Goal: Task Accomplishment & Management: Use online tool/utility

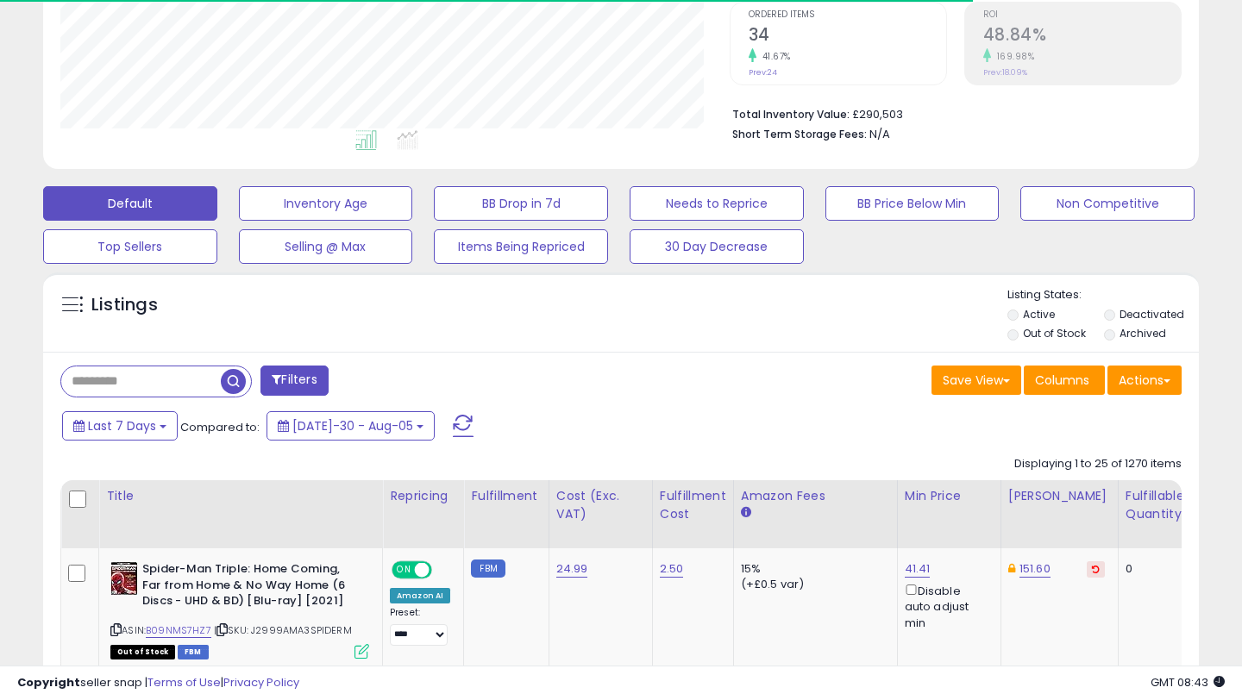
scroll to position [357, 0]
click at [9, 256] on div "Default Inventory Age BB Drop in 7d Needs to Reprice BB Price Below Min Non Com…" at bounding box center [621, 221] width 1225 height 86
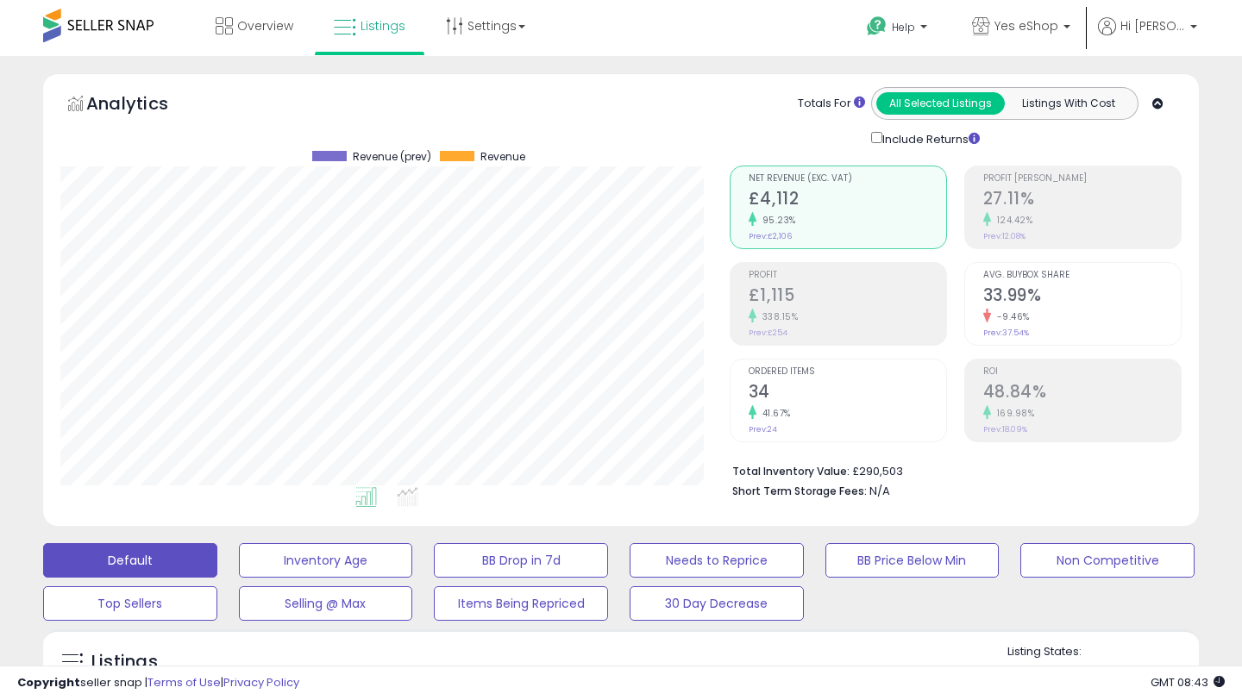
scroll to position [0, 0]
click at [240, 26] on span "Overview" at bounding box center [265, 25] width 56 height 17
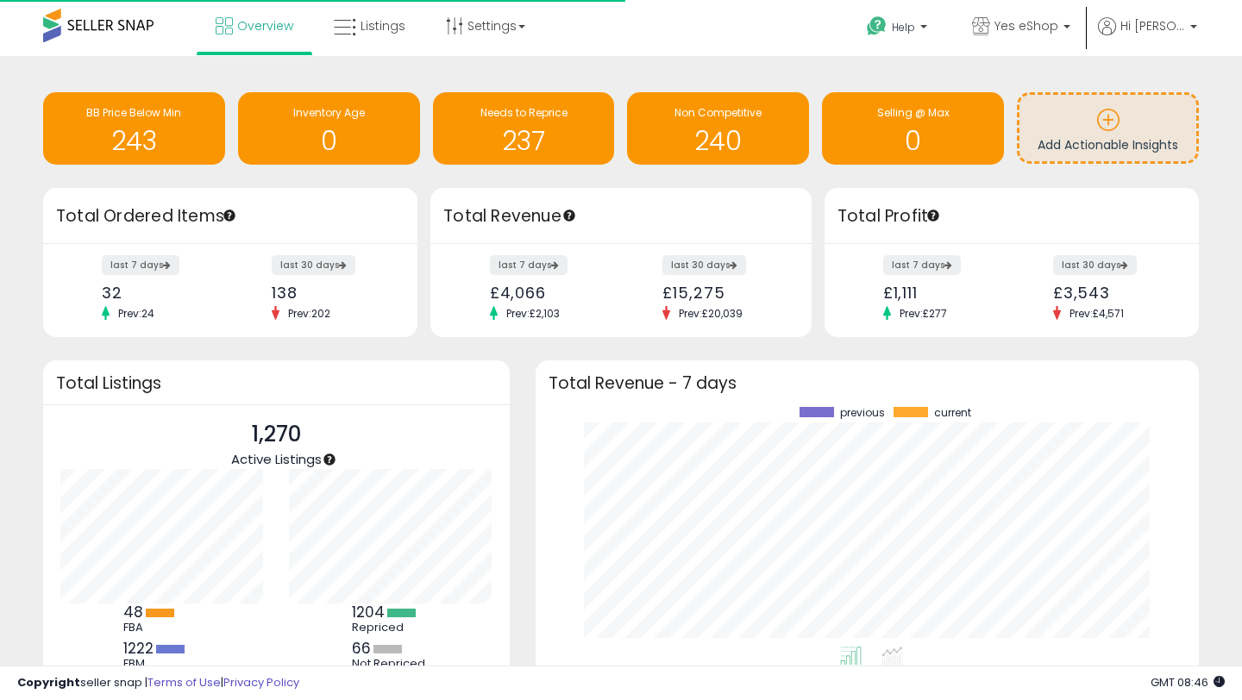
scroll to position [240, 629]
click at [1219, 240] on div "Retrieving insights data.. BB Price Below Min 243 Inventory Age 0 Needs to Repr…" at bounding box center [621, 412] width 1225 height 678
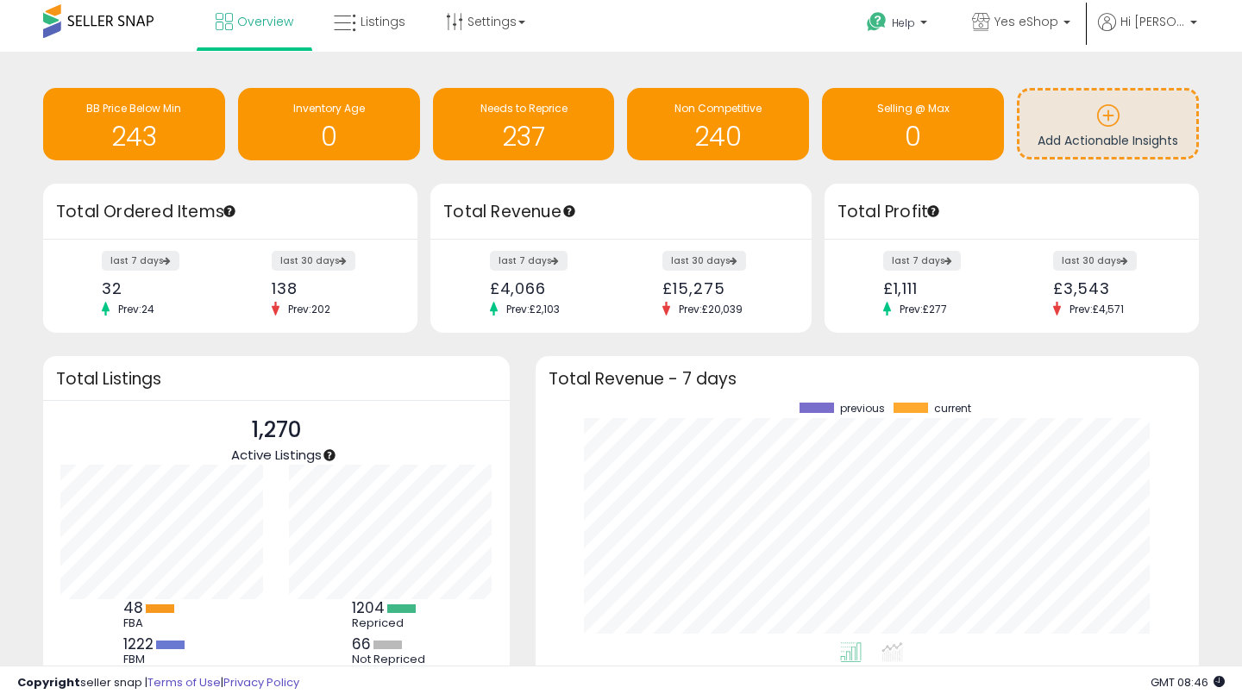
scroll to position [0, 0]
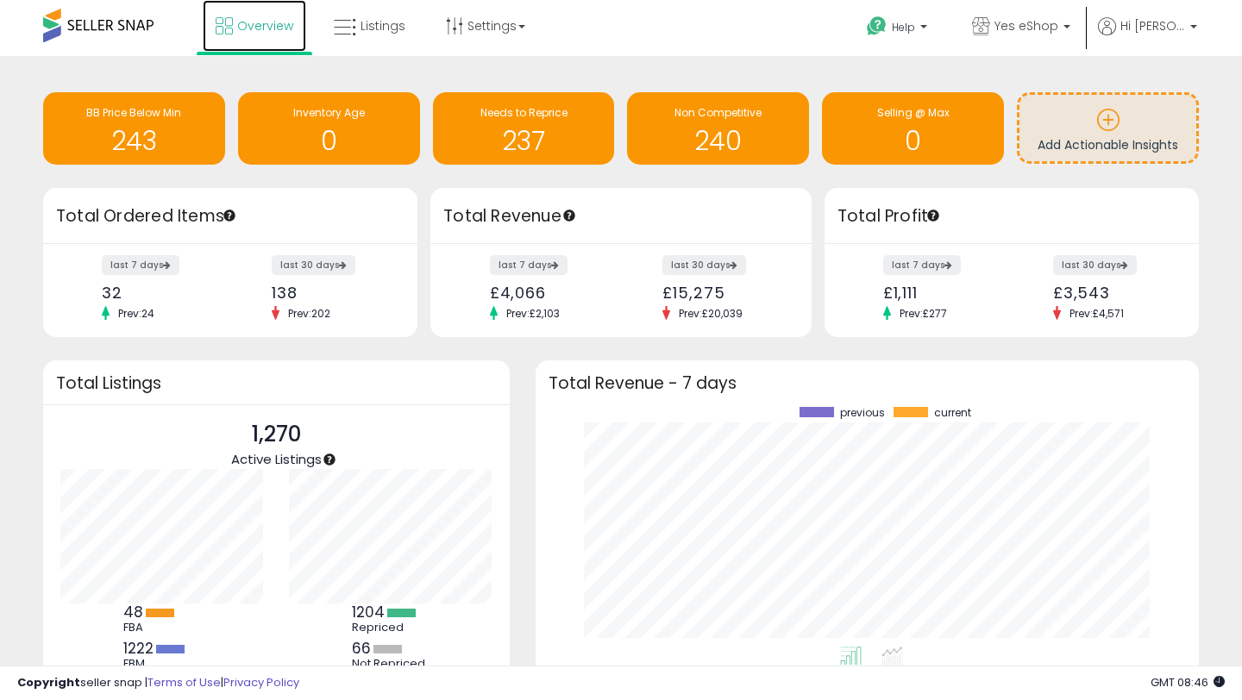
click at [262, 30] on span "Overview" at bounding box center [265, 25] width 56 height 17
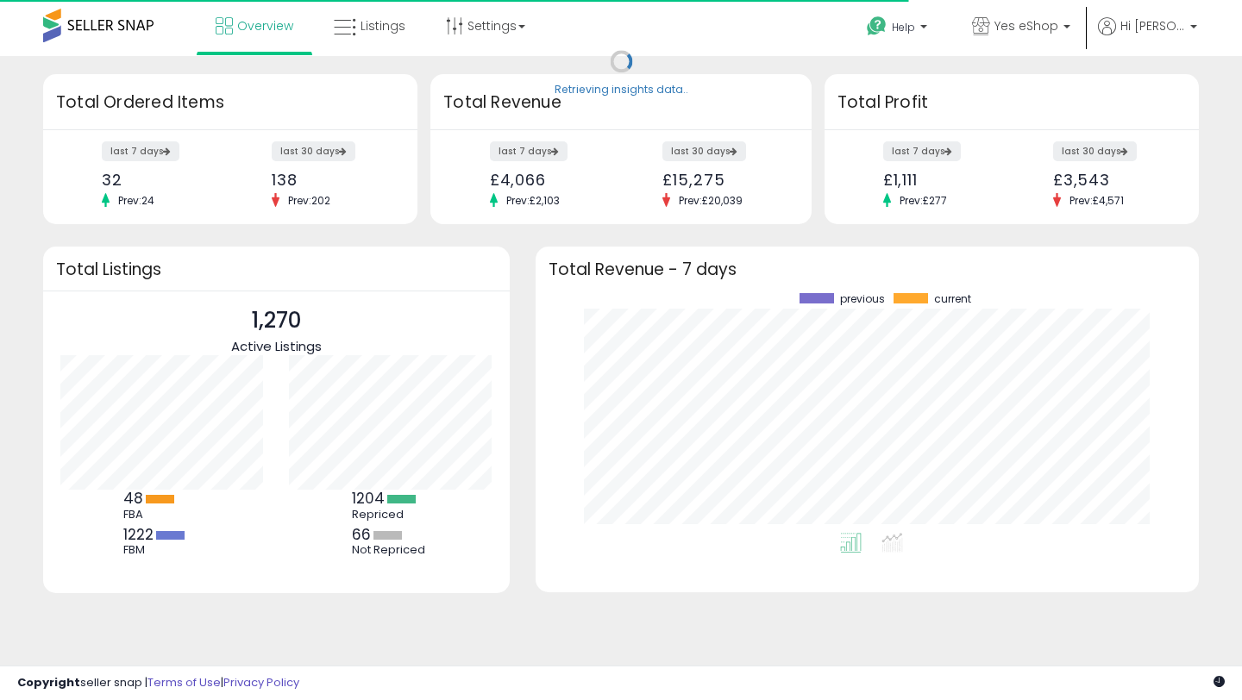
scroll to position [240, 629]
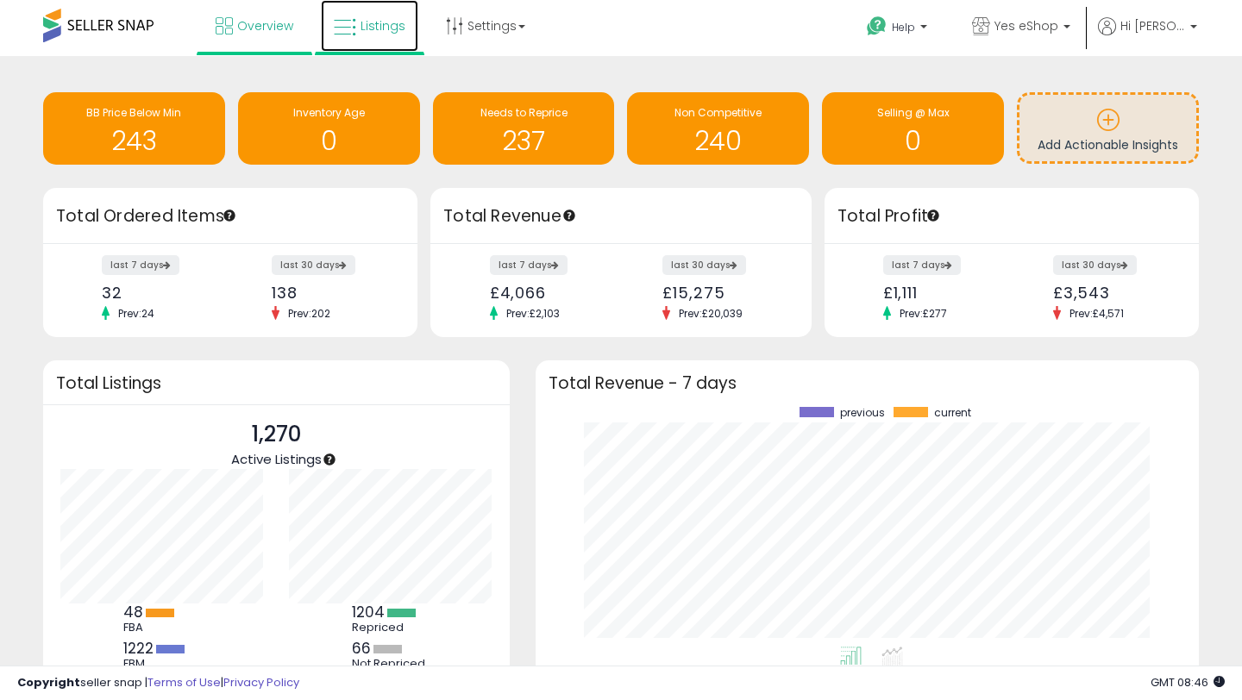
click at [391, 28] on span "Listings" at bounding box center [382, 25] width 45 height 17
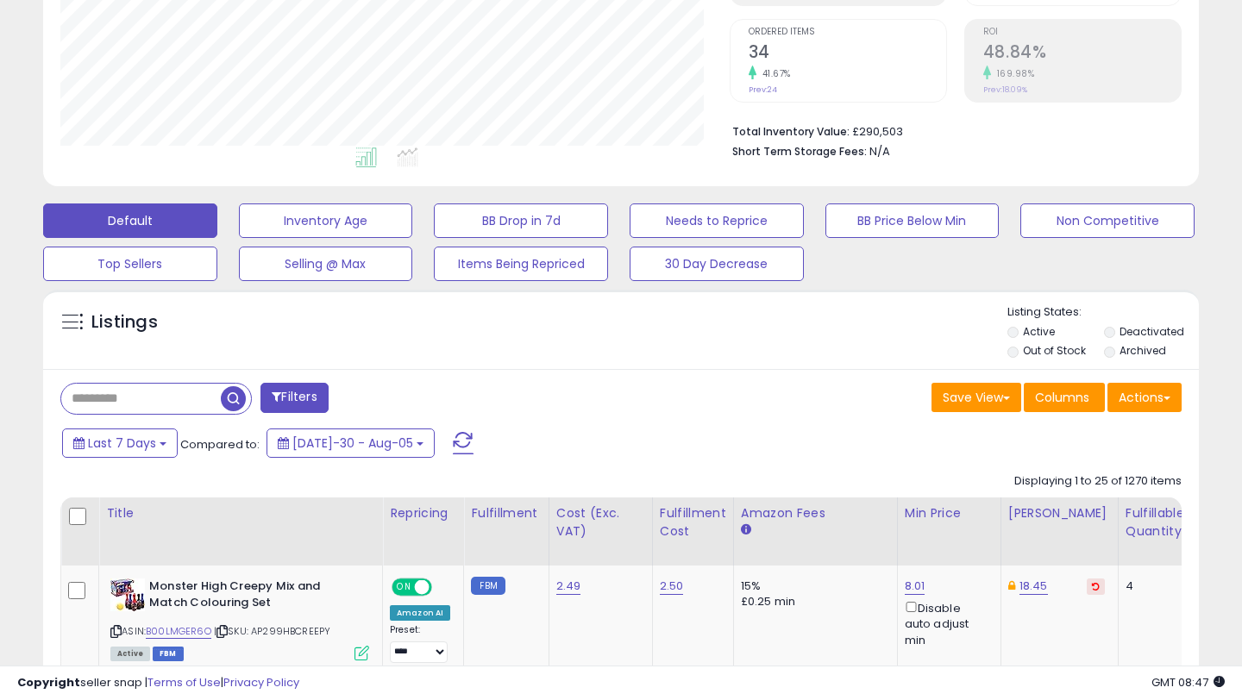
scroll to position [414, 0]
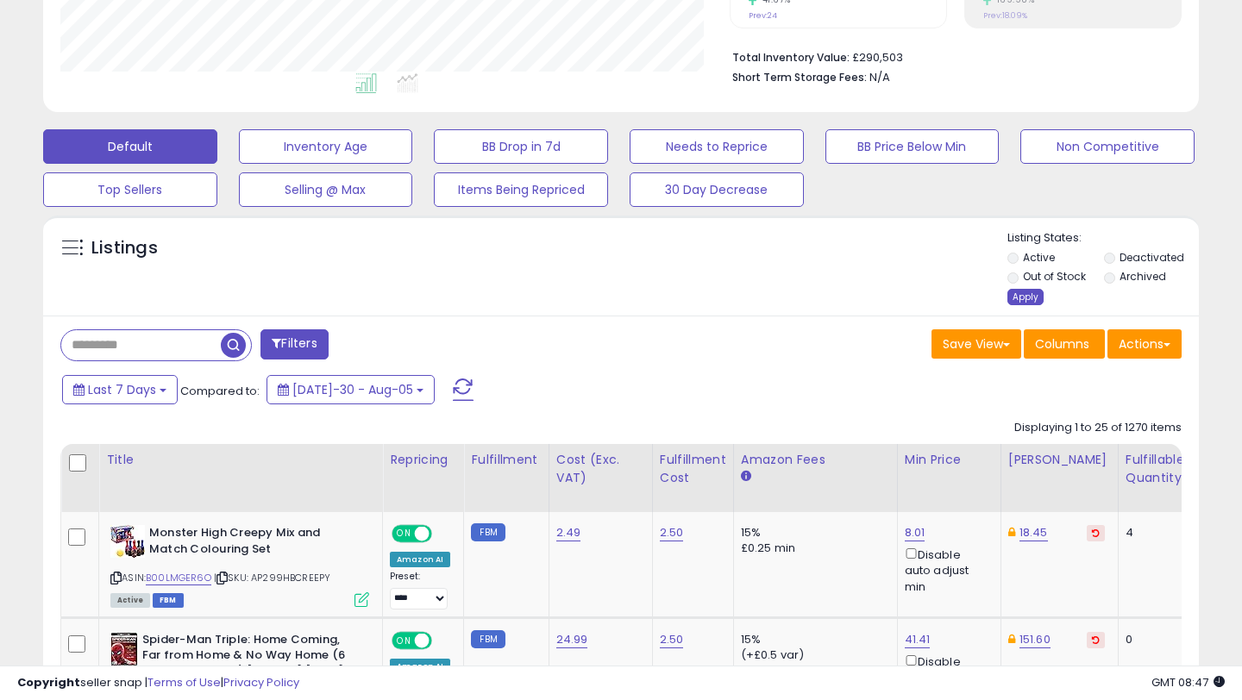
click at [1021, 300] on div "Apply" at bounding box center [1025, 297] width 36 height 16
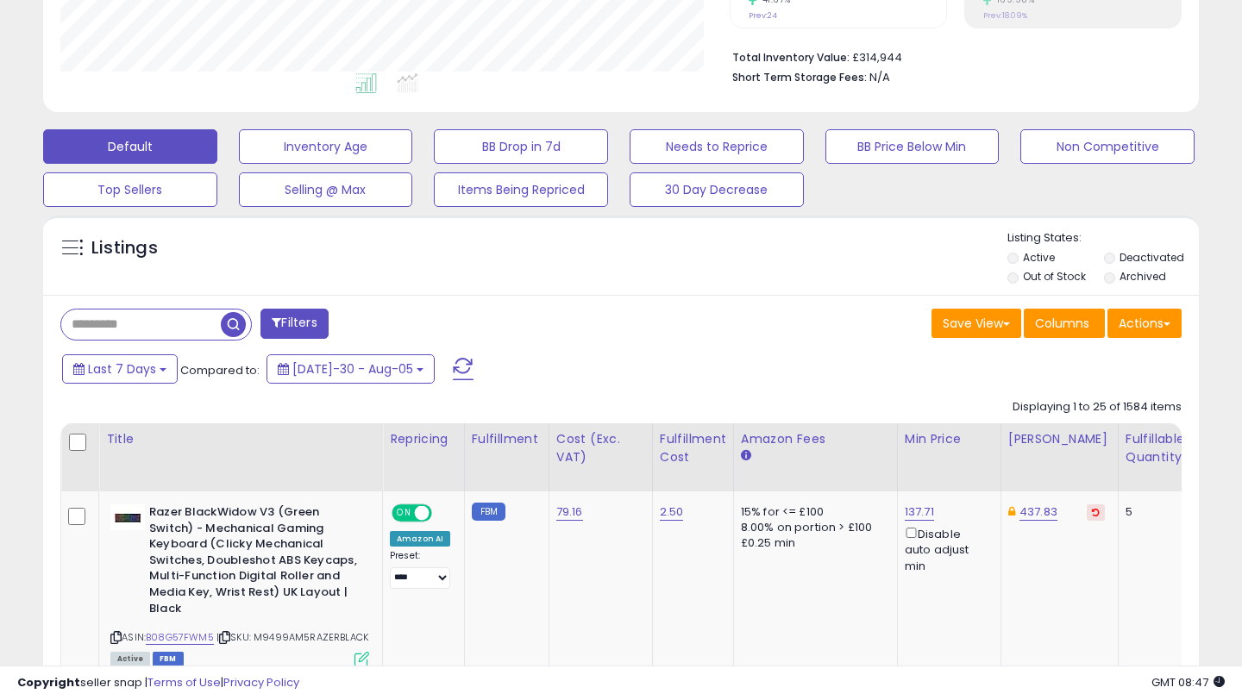
scroll to position [354, 668]
click at [287, 318] on button "Filters" at bounding box center [293, 324] width 67 height 30
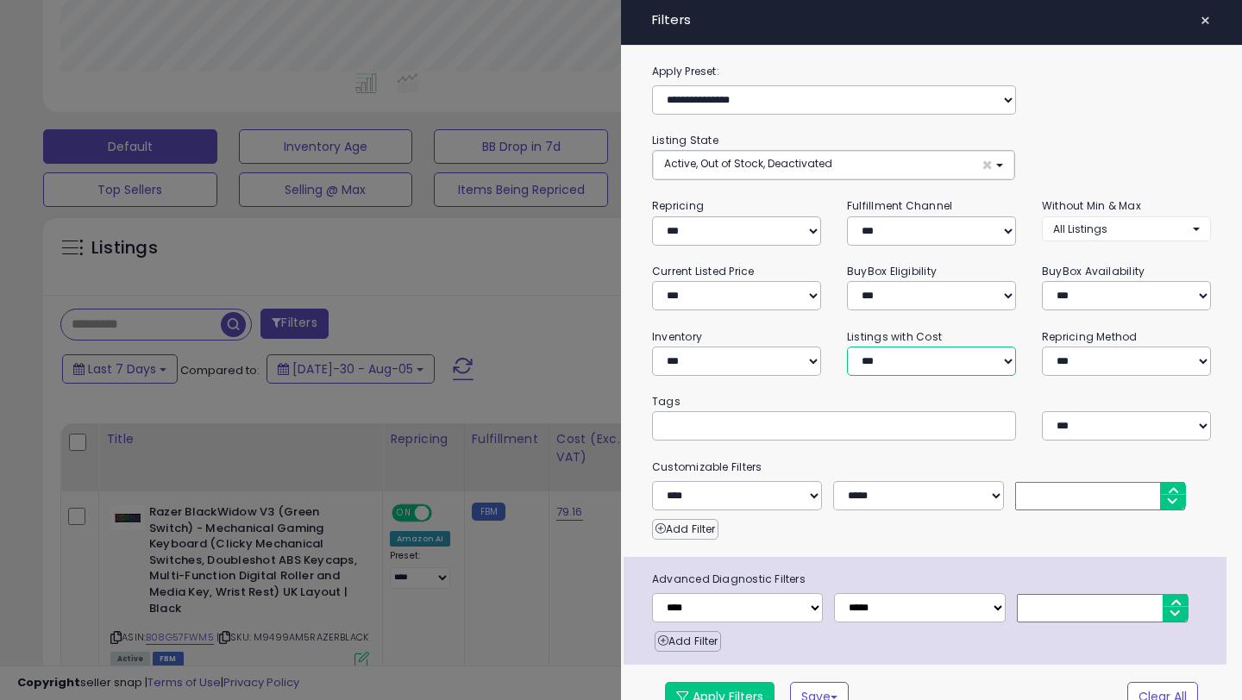
click at [1000, 359] on select "**********" at bounding box center [931, 361] width 169 height 29
select select "**********"
click at [633, 393] on div "**********" at bounding box center [931, 395] width 621 height 666
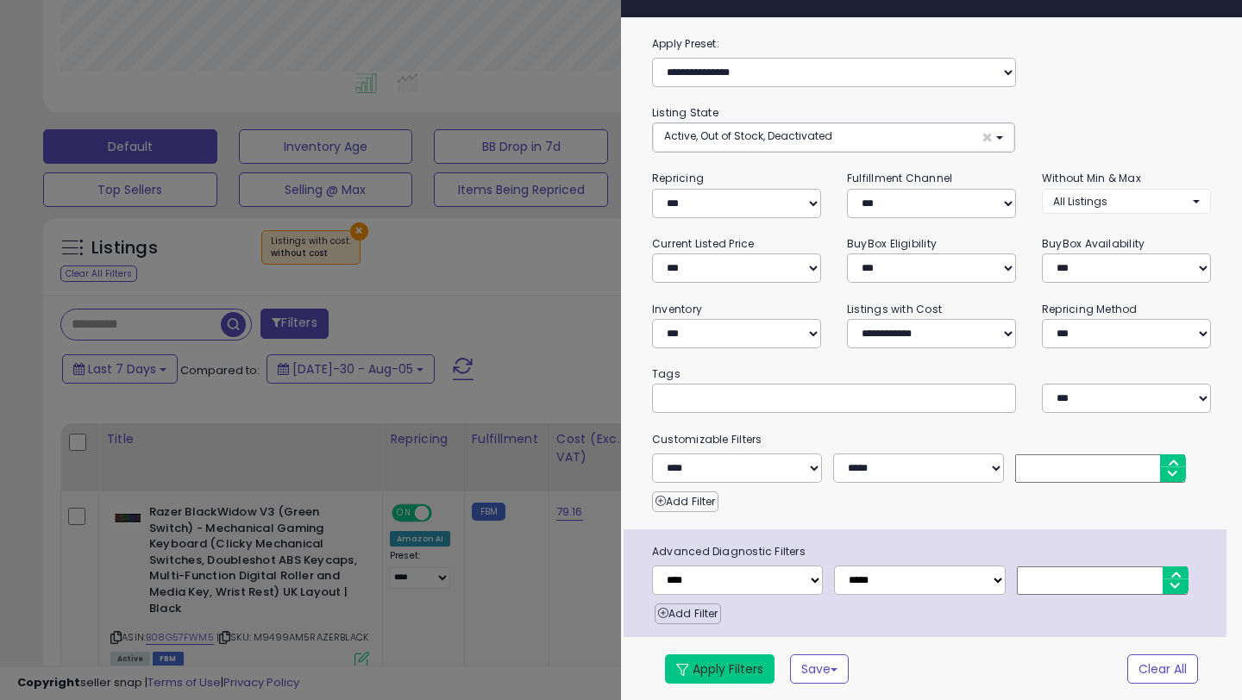
click at [717, 679] on button "Apply Filters" at bounding box center [720, 669] width 110 height 29
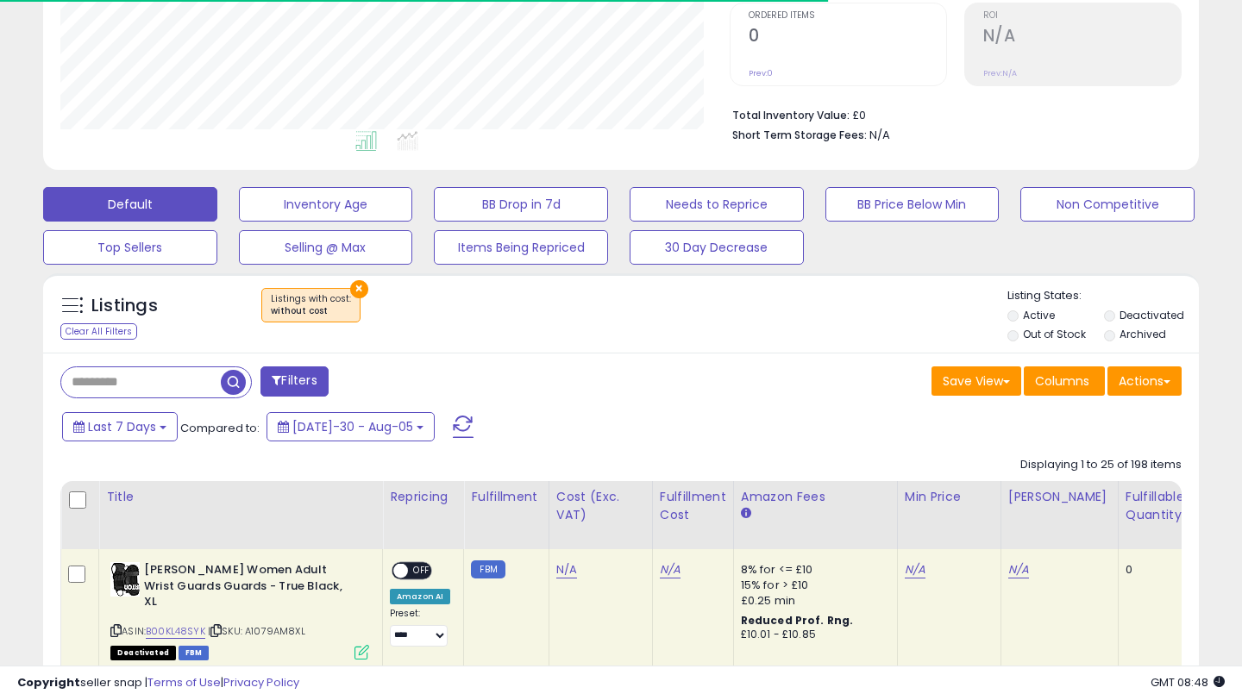
scroll to position [354, 668]
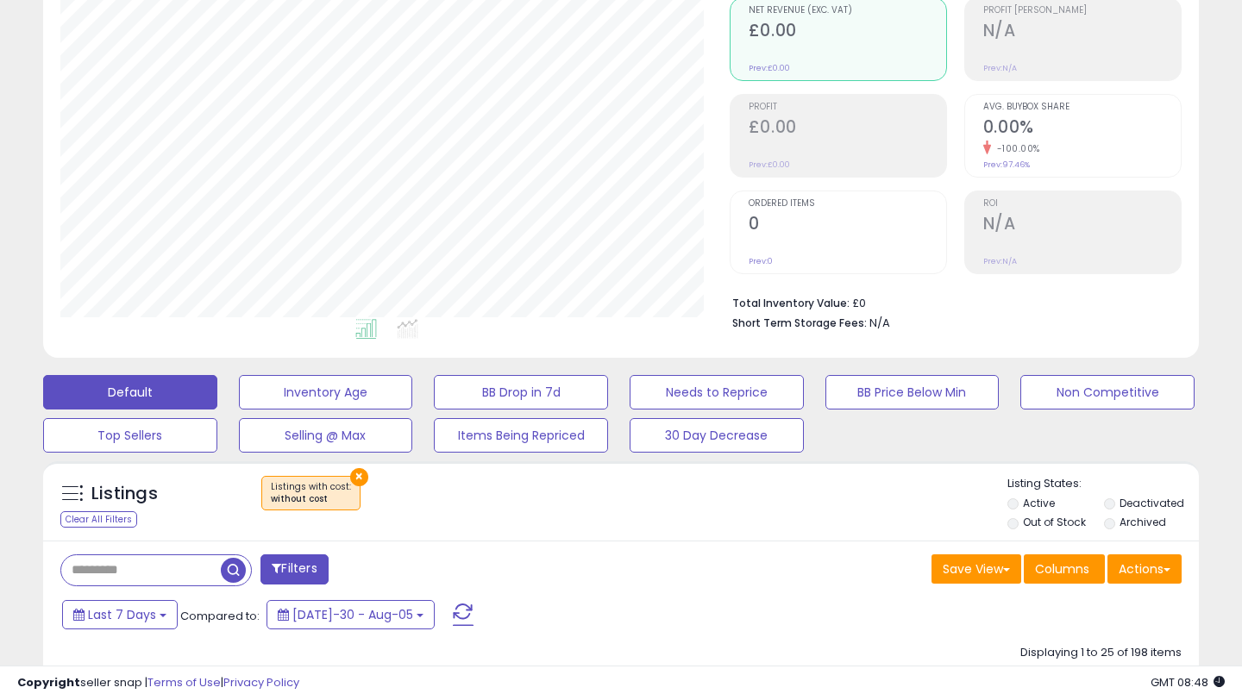
scroll to position [149, 0]
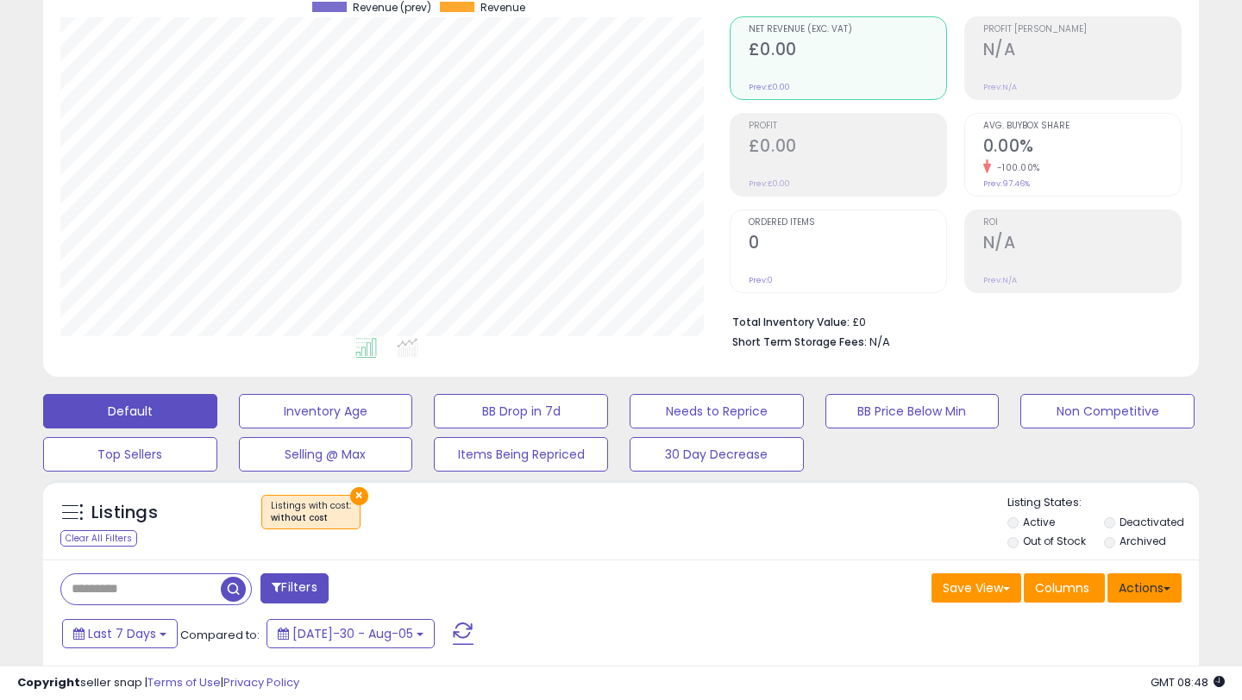
click at [1168, 589] on span at bounding box center [1166, 588] width 7 height 3
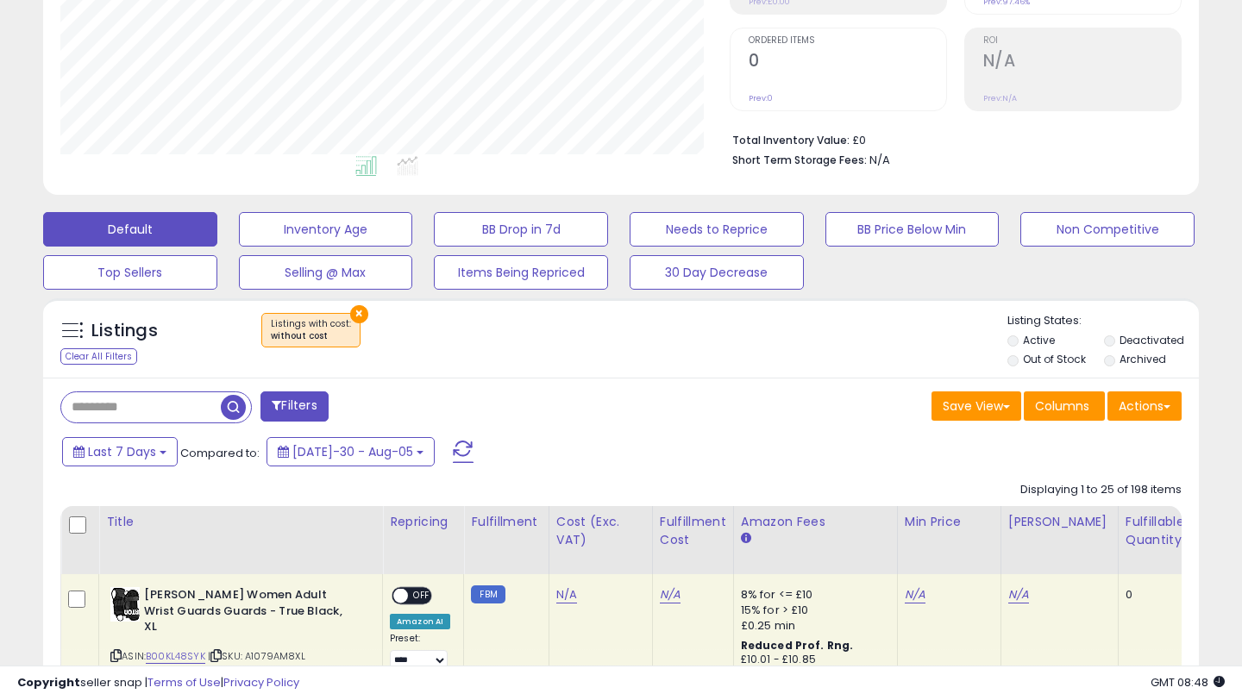
scroll to position [356, 0]
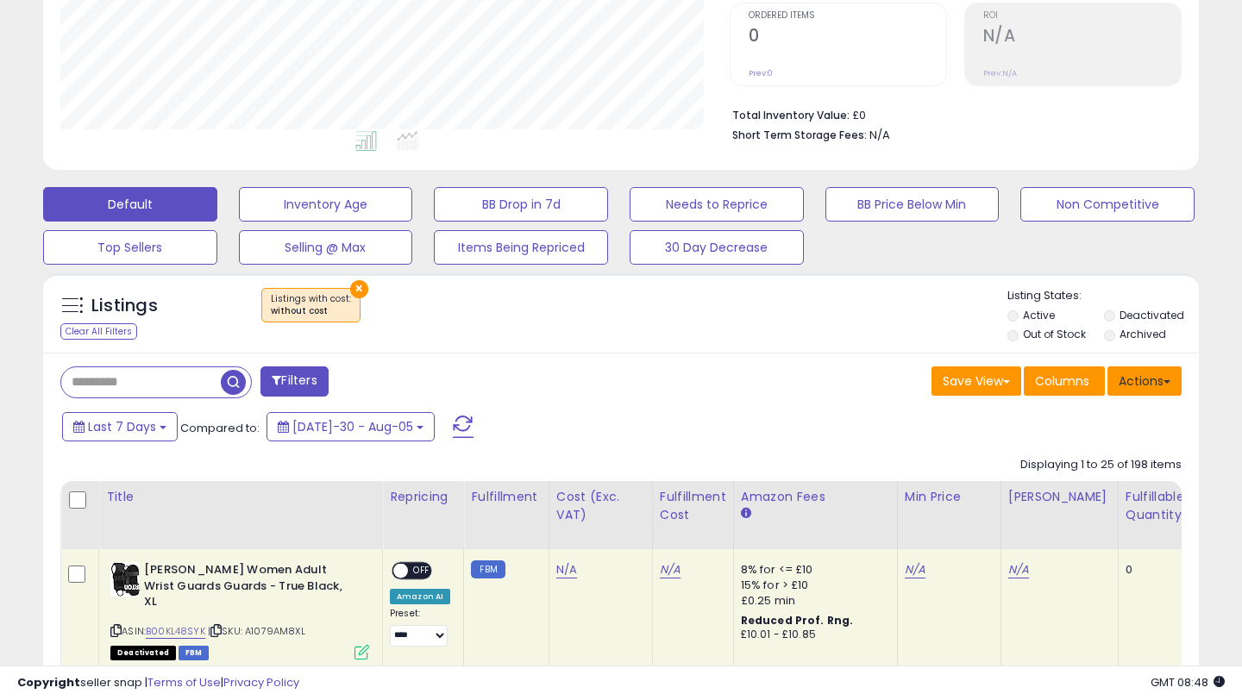
click at [1166, 377] on button "Actions" at bounding box center [1144, 381] width 74 height 29
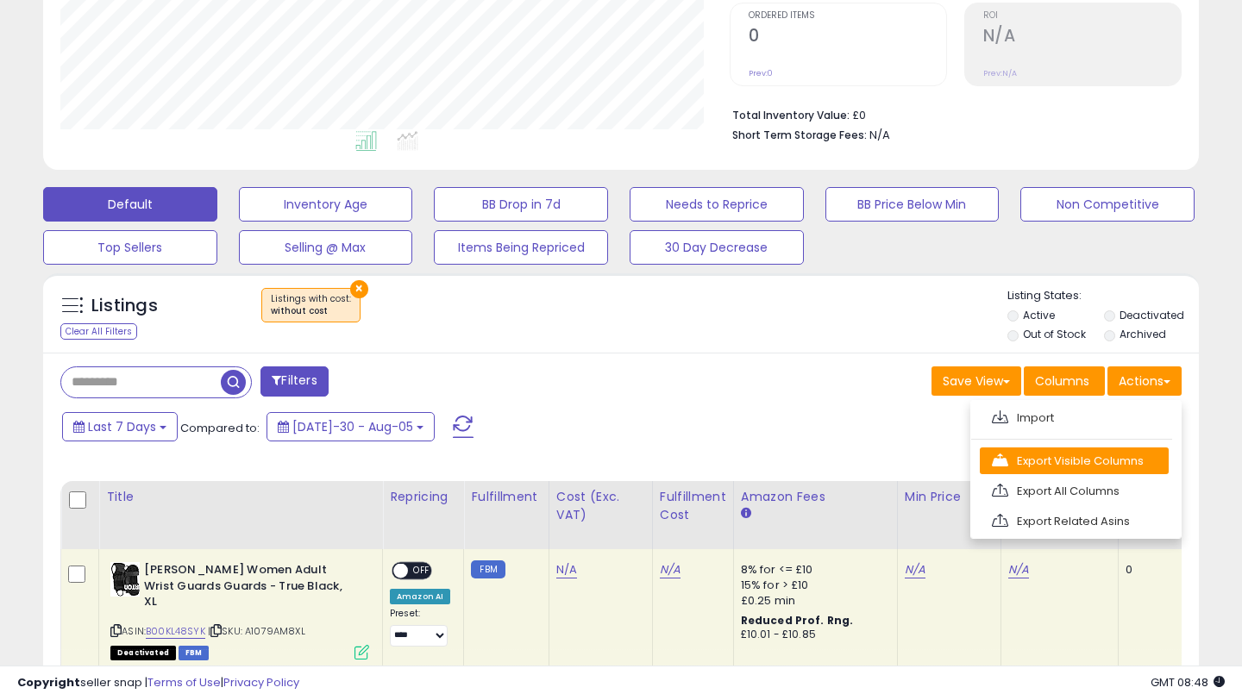
click at [1100, 458] on link "Export Visible Columns" at bounding box center [1074, 461] width 189 height 27
